Goal: Information Seeking & Learning: Check status

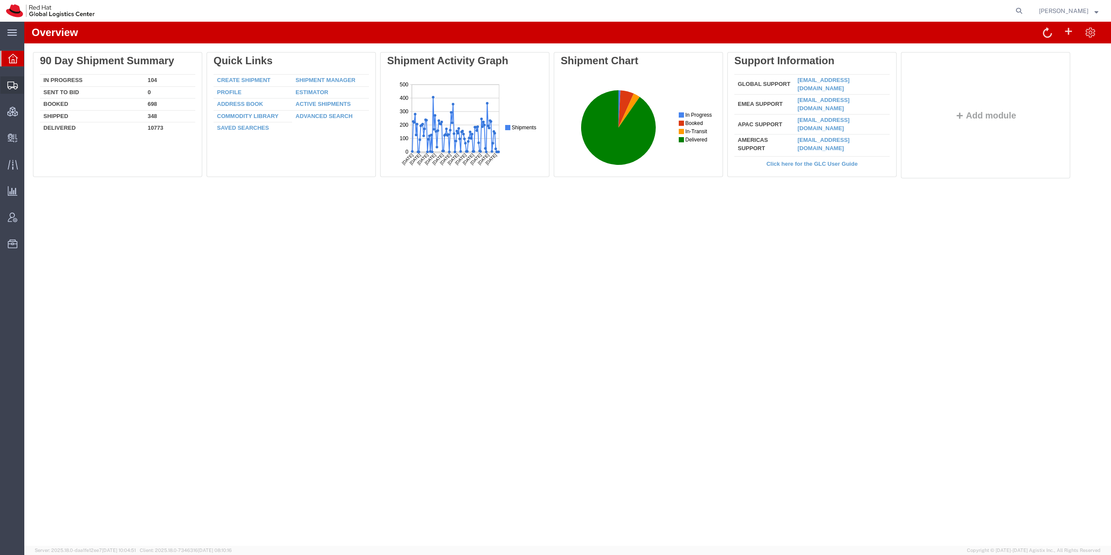
click at [12, 85] on icon at bounding box center [12, 86] width 10 height 8
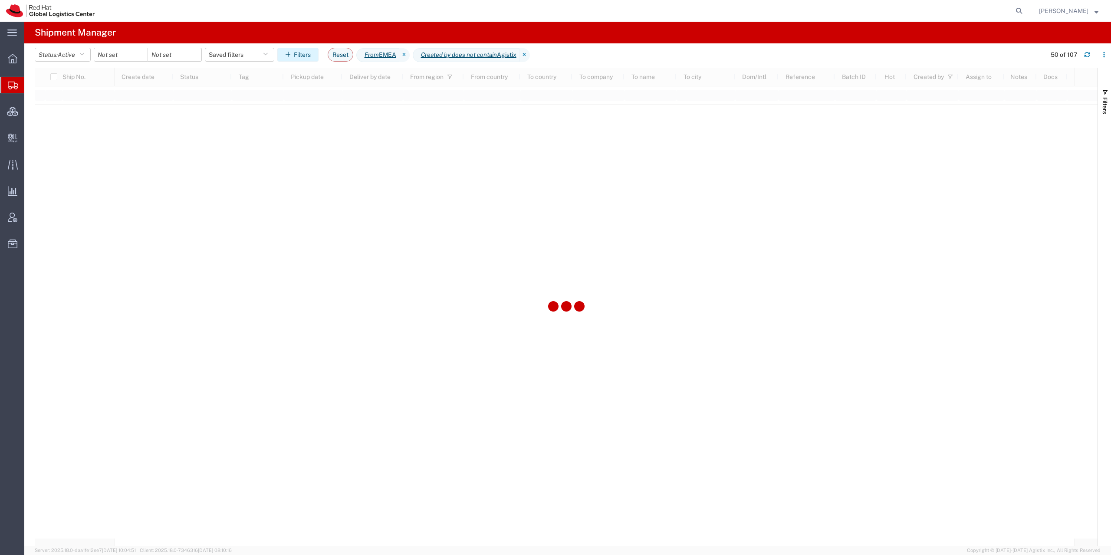
click at [315, 56] on button "Filters" at bounding box center [297, 55] width 41 height 14
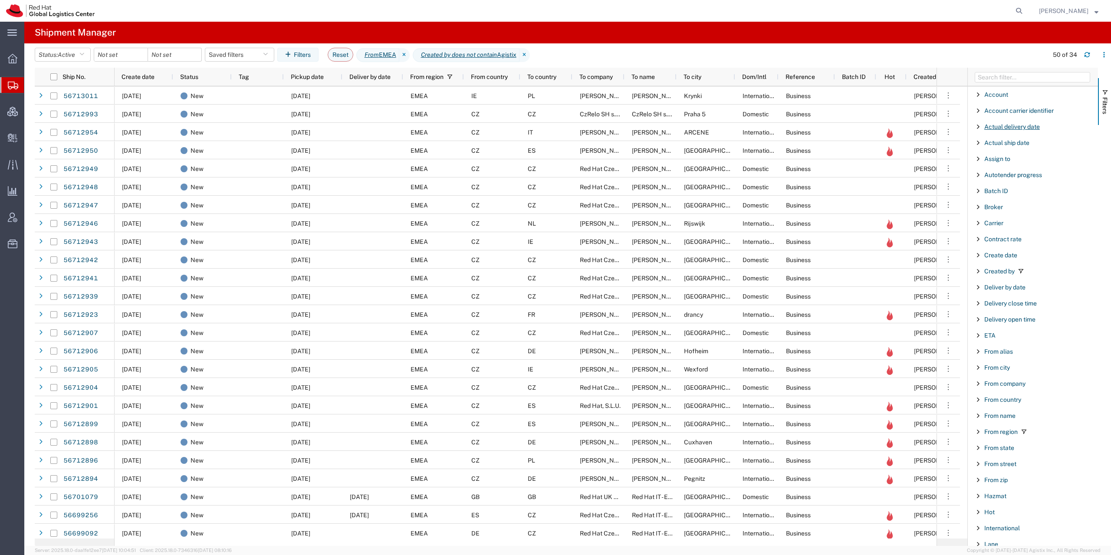
click at [1019, 129] on span "Actual delivery date" at bounding box center [1013, 126] width 56 height 7
click at [1012, 149] on div "equal" at bounding box center [1033, 148] width 99 height 7
click at [1003, 165] on input "Filter List 66 Filters" at bounding box center [1036, 164] width 114 height 12
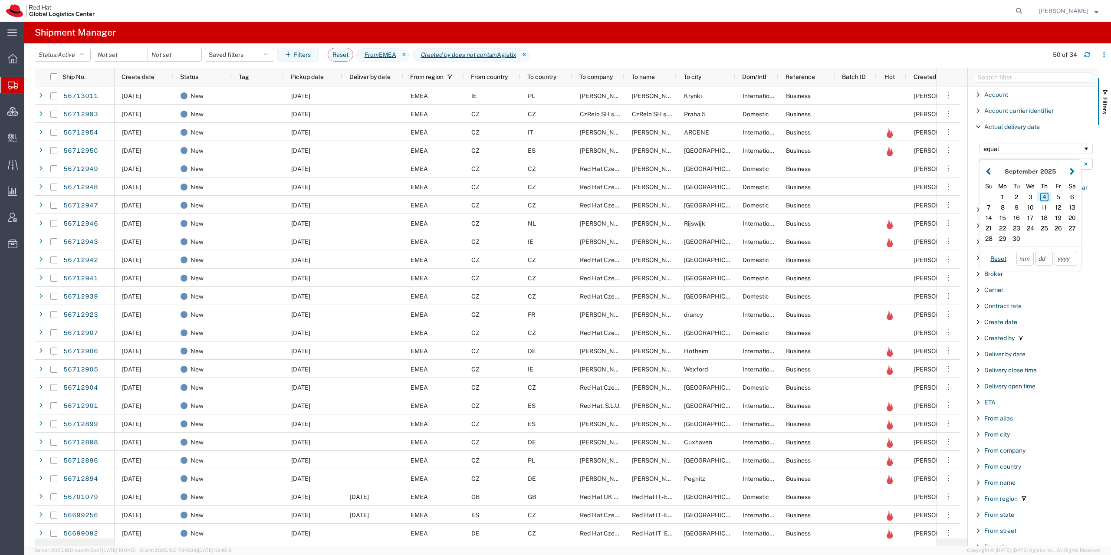
click at [1045, 196] on div "4" at bounding box center [1045, 197] width 14 height 10
type input "[DATE]"
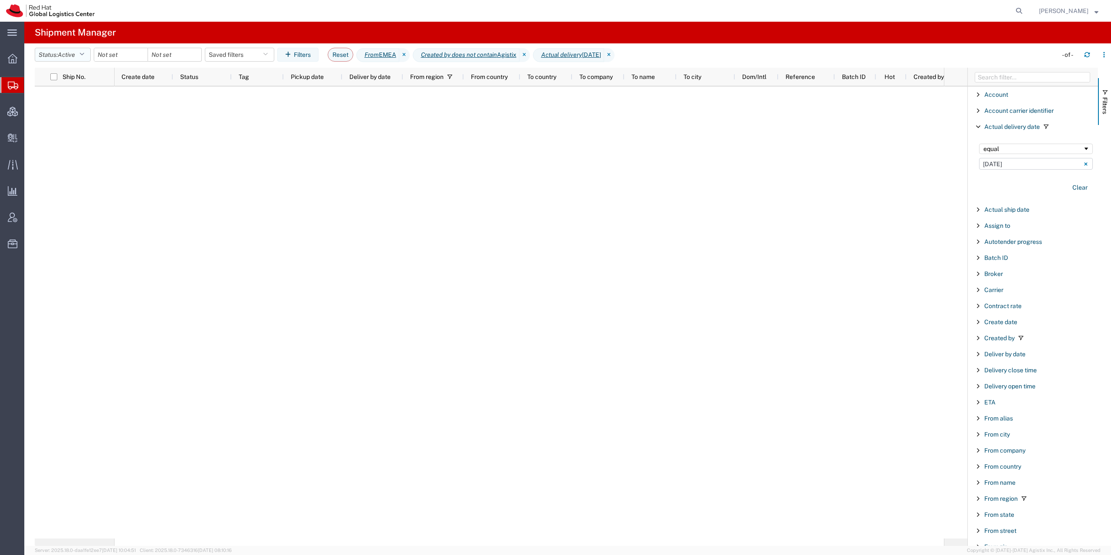
click at [73, 57] on span "Active" at bounding box center [66, 54] width 17 height 7
click at [83, 101] on span "All" at bounding box center [85, 100] width 101 height 13
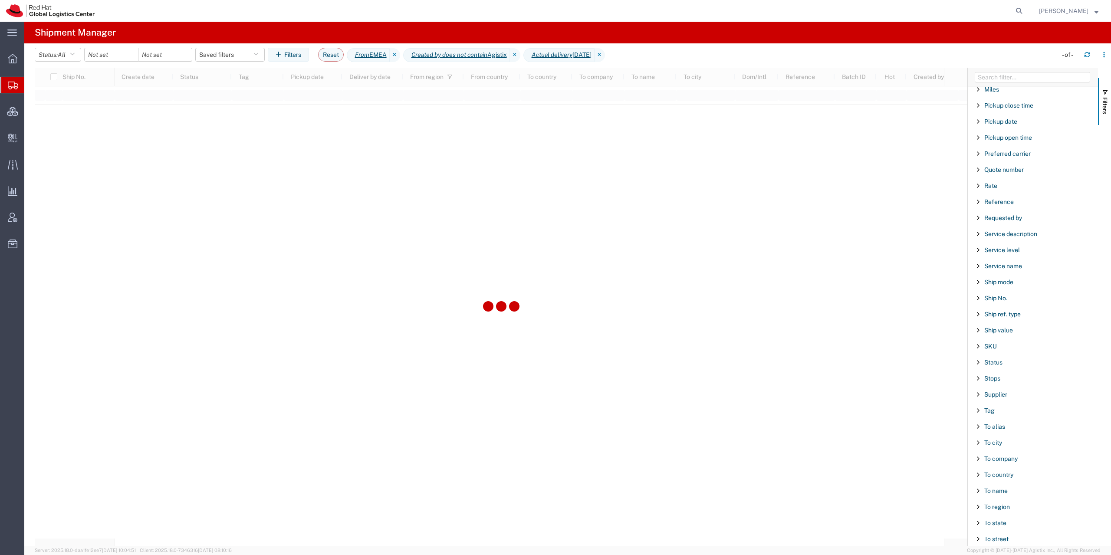
scroll to position [667, 0]
click at [994, 379] on span "To city" at bounding box center [994, 377] width 18 height 7
type input "[GEOGRAPHIC_DATA]"
click at [116, 52] on input "date" at bounding box center [111, 54] width 53 height 13
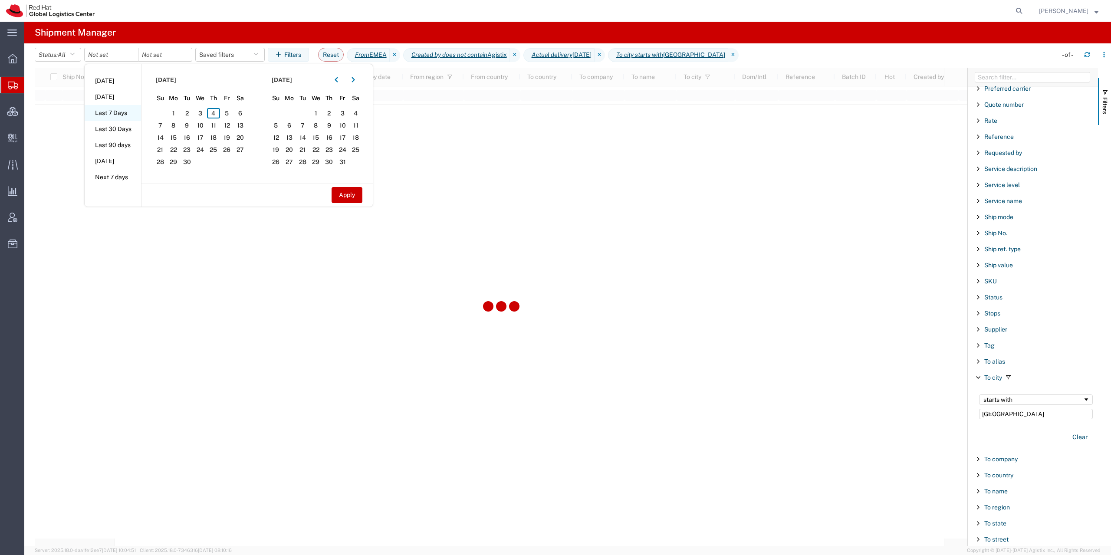
click at [123, 110] on li "Last 7 Days" at bounding box center [113, 113] width 56 height 16
type input "[DATE]"
